Goal: Task Accomplishment & Management: Use online tool/utility

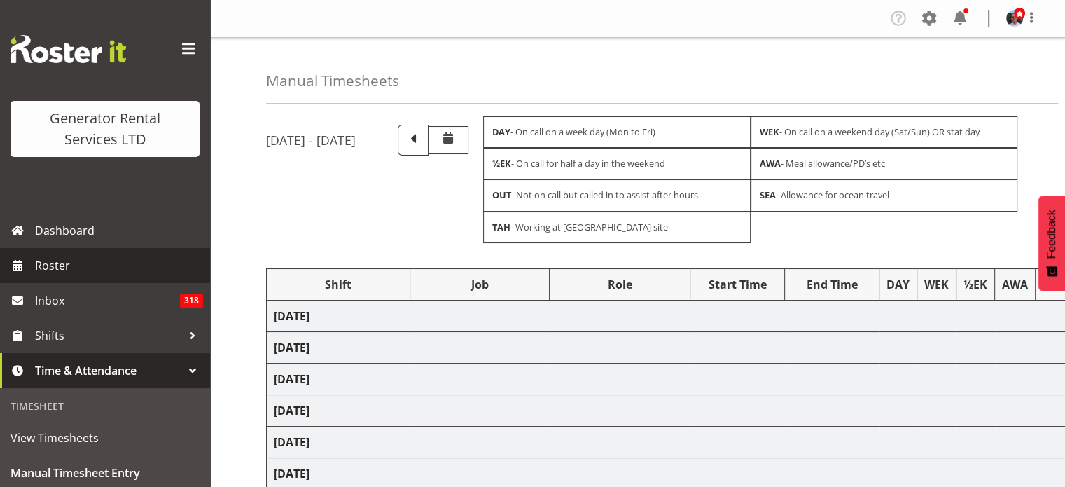
click at [48, 263] on span "Roster" at bounding box center [119, 265] width 168 height 21
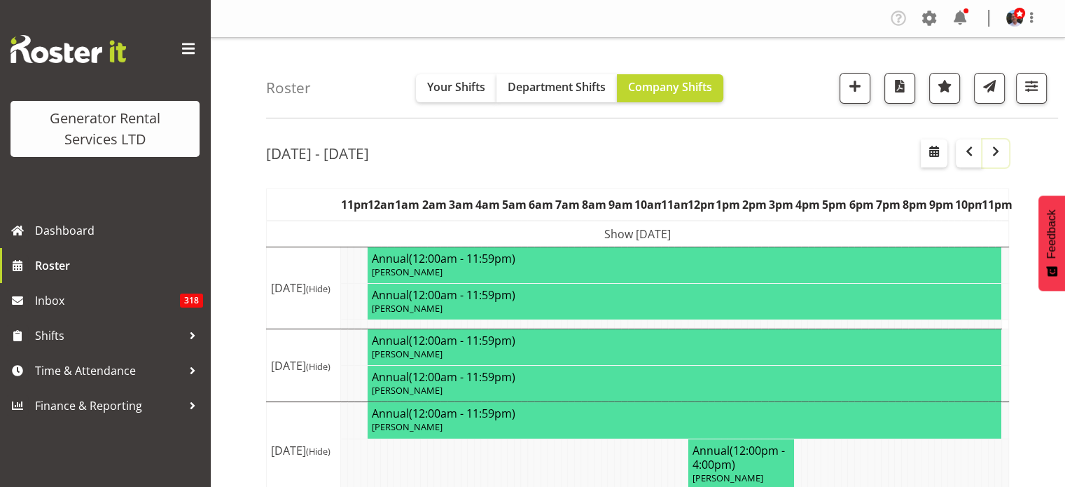
click at [994, 149] on span "button" at bounding box center [996, 151] width 17 height 17
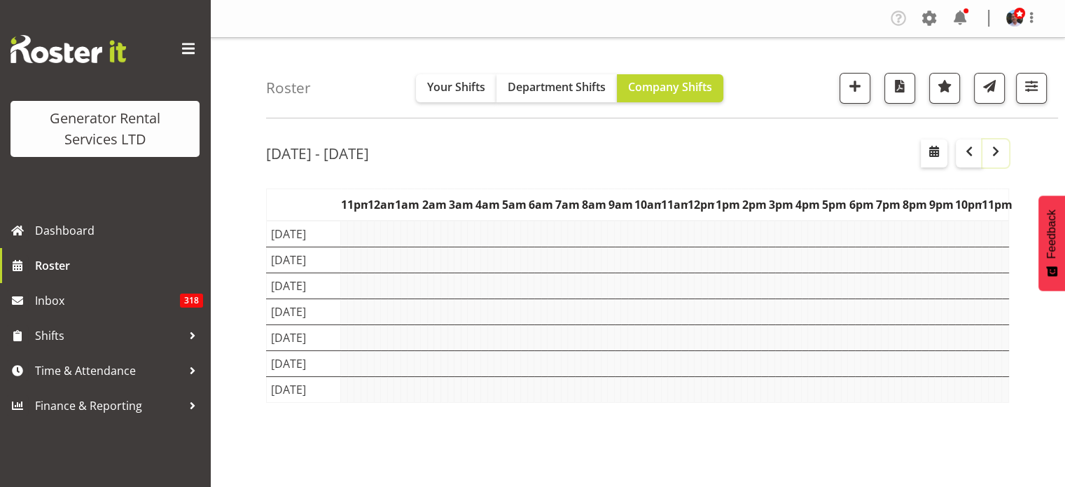
click at [994, 149] on span "button" at bounding box center [996, 151] width 17 height 17
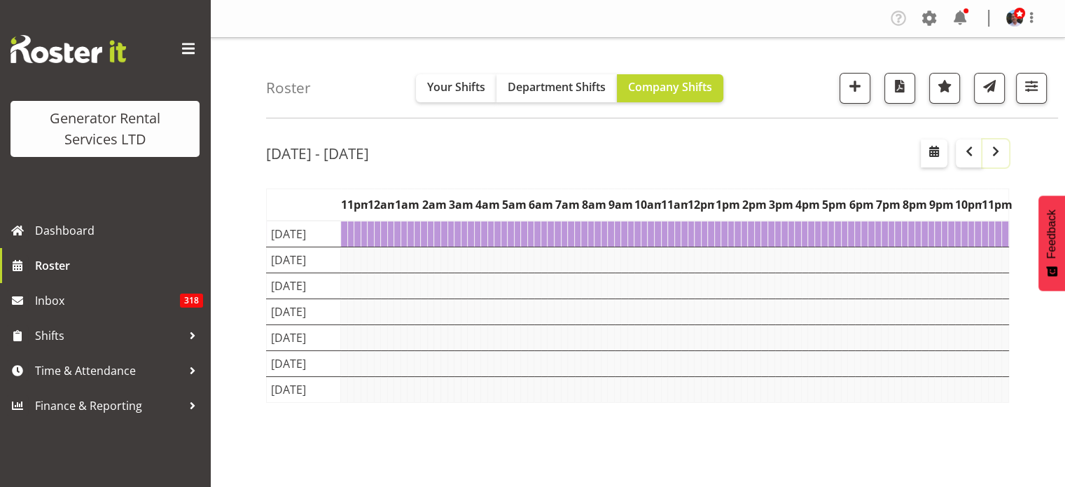
click at [994, 149] on span "button" at bounding box center [996, 151] width 17 height 17
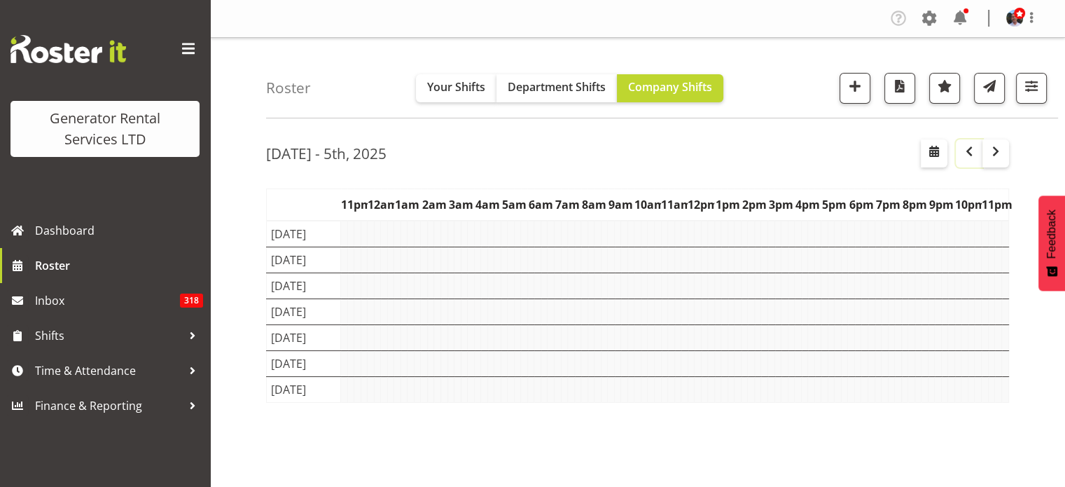
click at [970, 151] on span "button" at bounding box center [969, 151] width 17 height 17
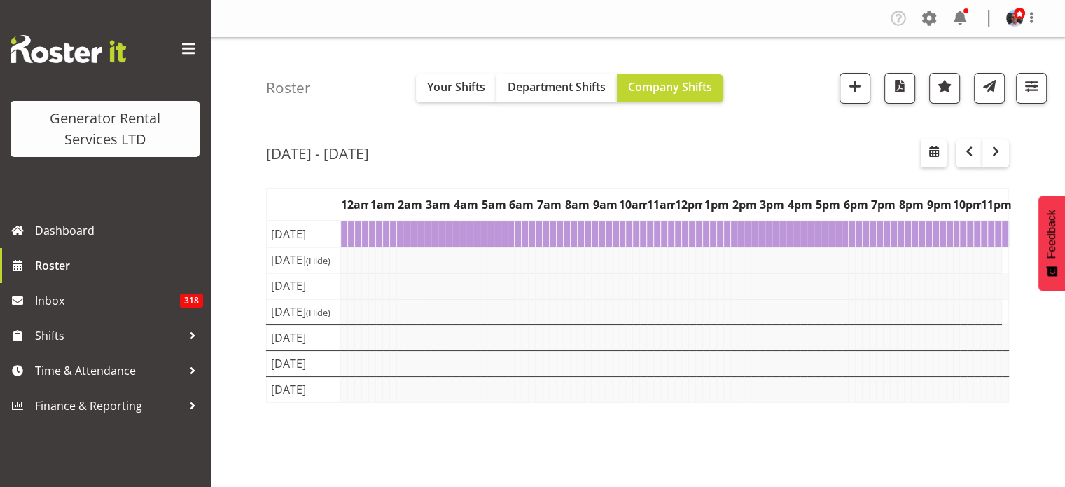
click at [371, 237] on td at bounding box center [371, 234] width 7 height 27
click at [283, 235] on td "Mon 22nd Sep 2025" at bounding box center [304, 234] width 74 height 27
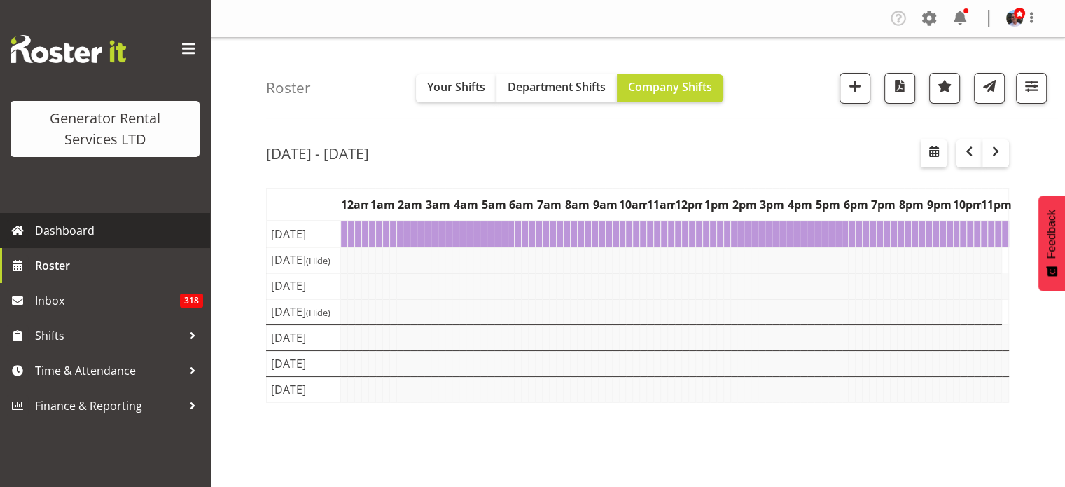
click at [39, 233] on span "Dashboard" at bounding box center [119, 230] width 168 height 21
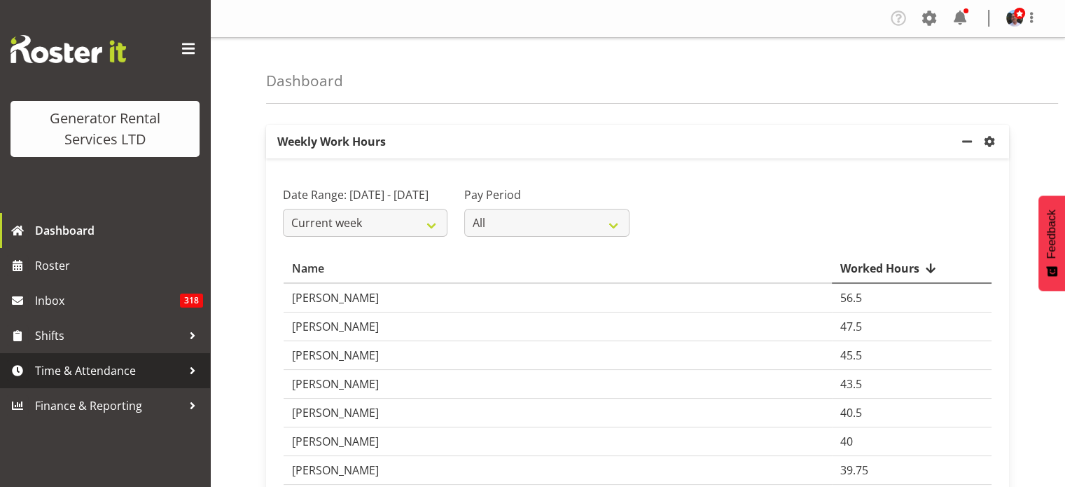
click at [102, 369] on span "Time & Attendance" at bounding box center [108, 370] width 147 height 21
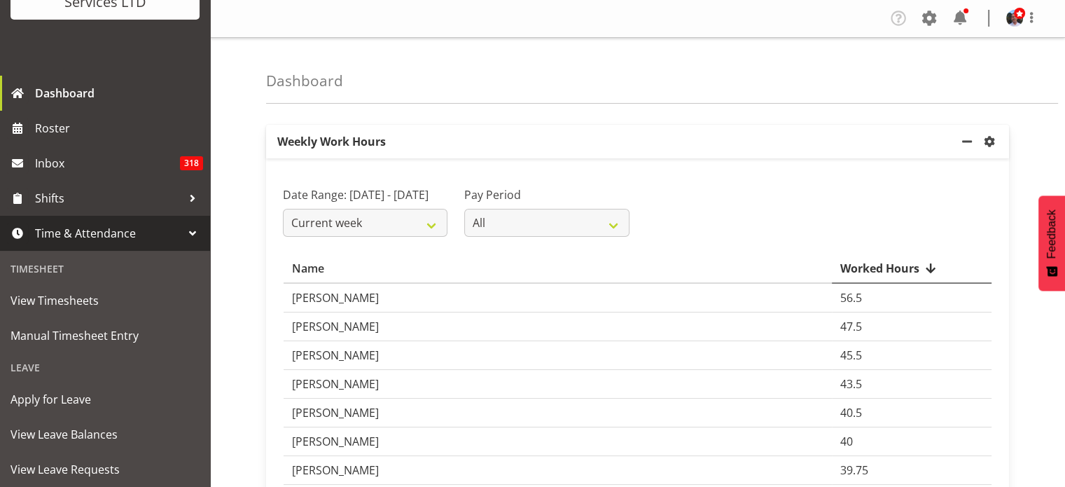
scroll to position [140, 0]
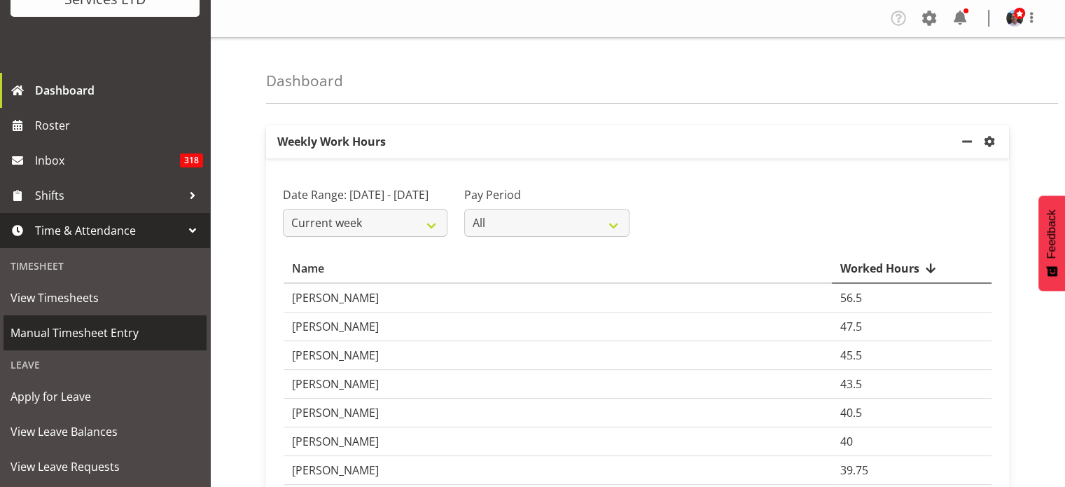
click at [104, 333] on span "Manual Timesheet Entry" at bounding box center [105, 332] width 189 height 21
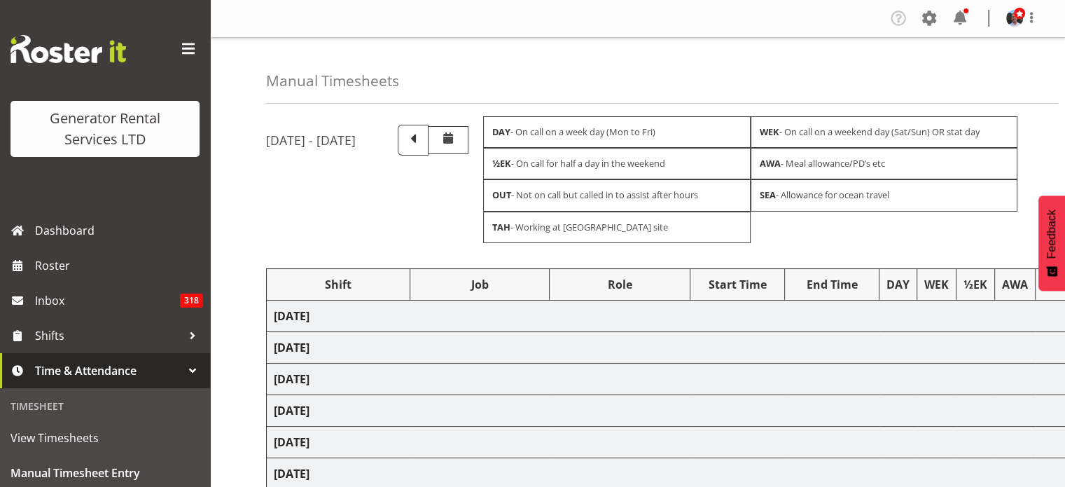
click at [382, 321] on td "[DATE]" at bounding box center [744, 316] width 955 height 32
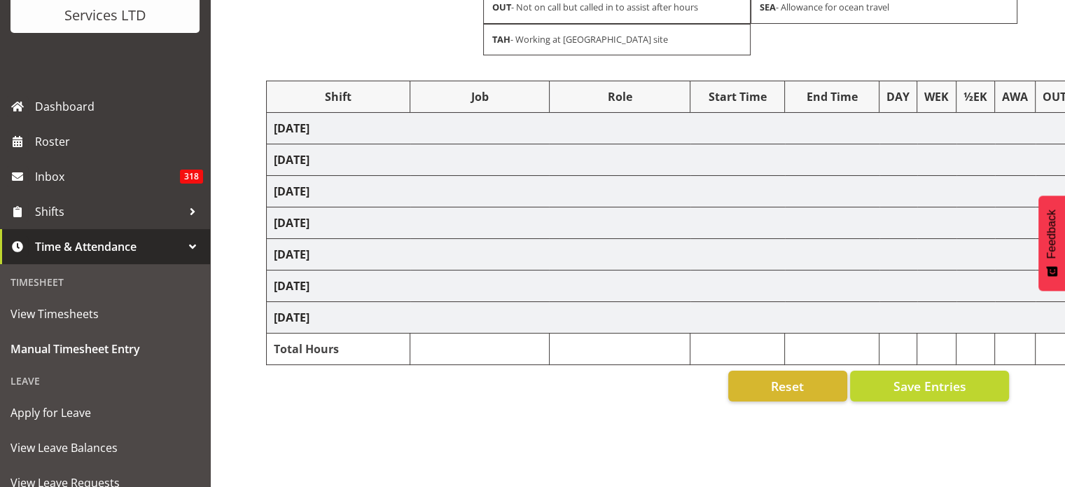
scroll to position [140, 0]
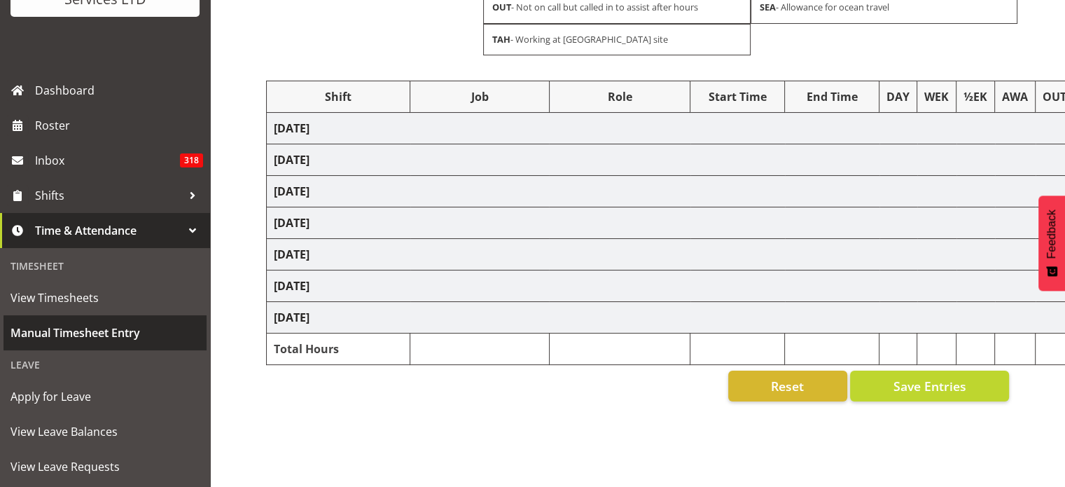
click at [93, 338] on span "Manual Timesheet Entry" at bounding box center [105, 332] width 189 height 21
